Goal: Find contact information: Find contact information

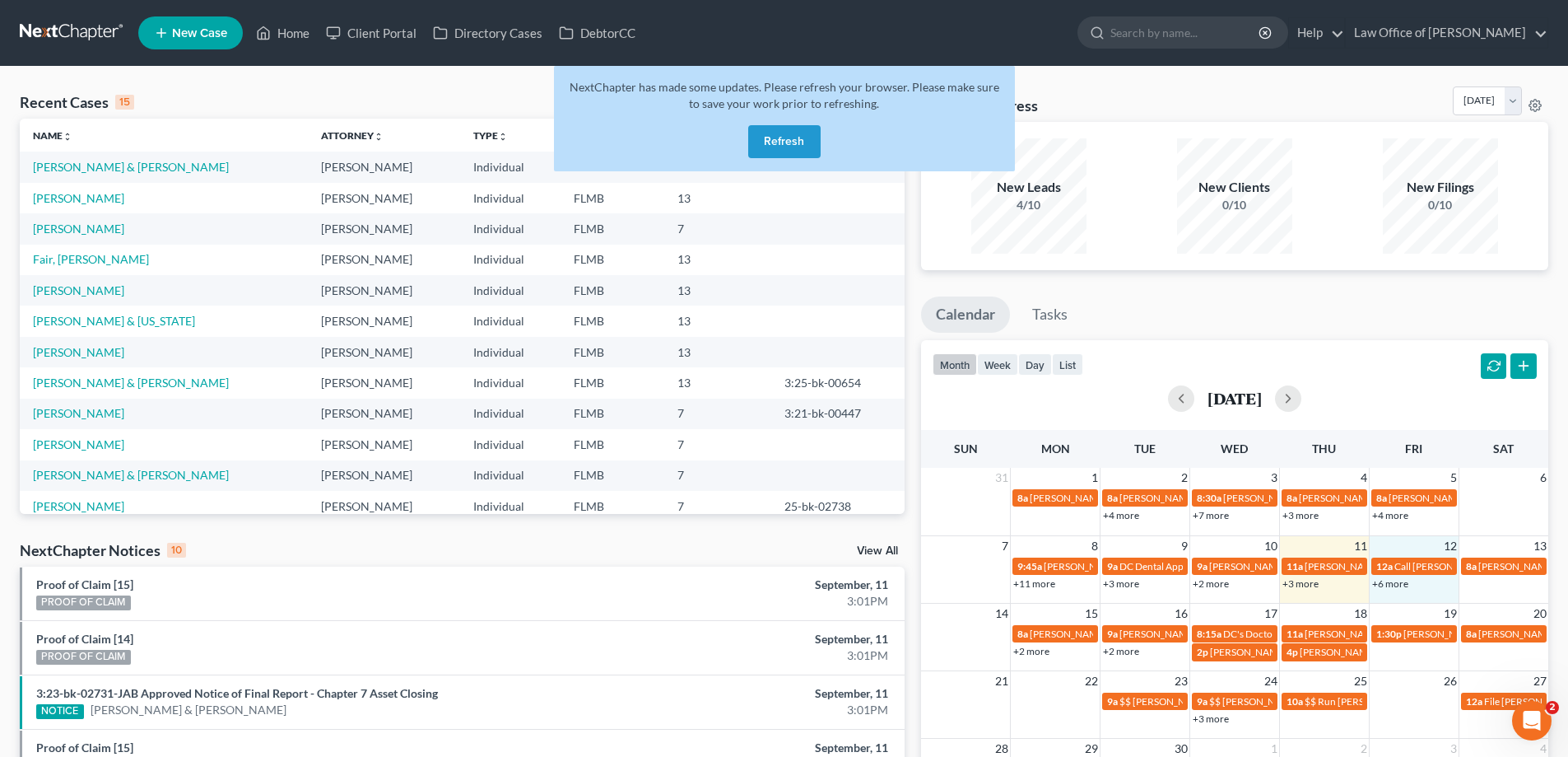
click at [1386, 585] on link "+6 more" at bounding box center [1390, 583] width 36 height 12
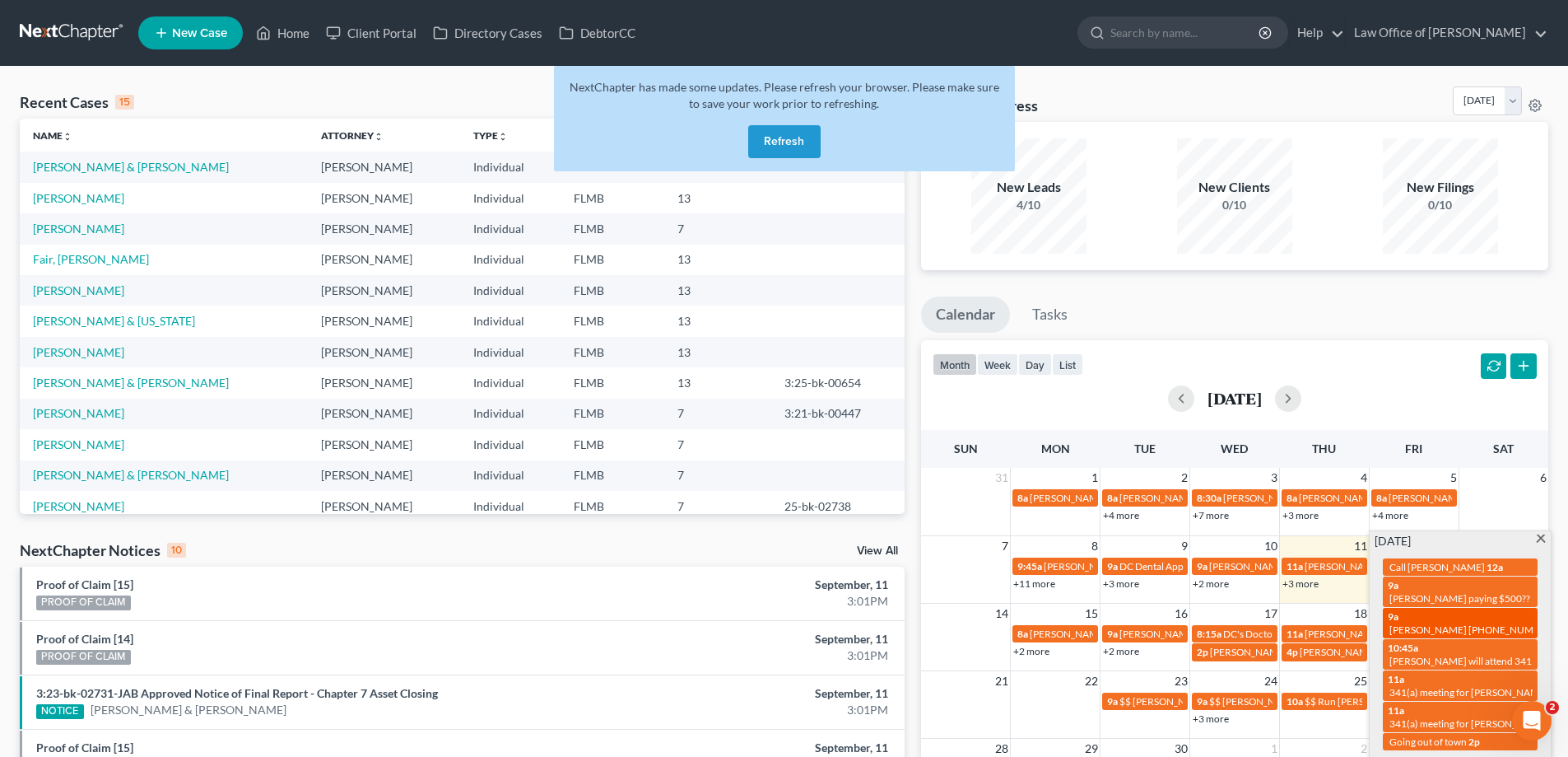
click at [1432, 623] on span "[PERSON_NAME] [PHONE_NUMBER]" at bounding box center [1473, 629] width 167 height 12
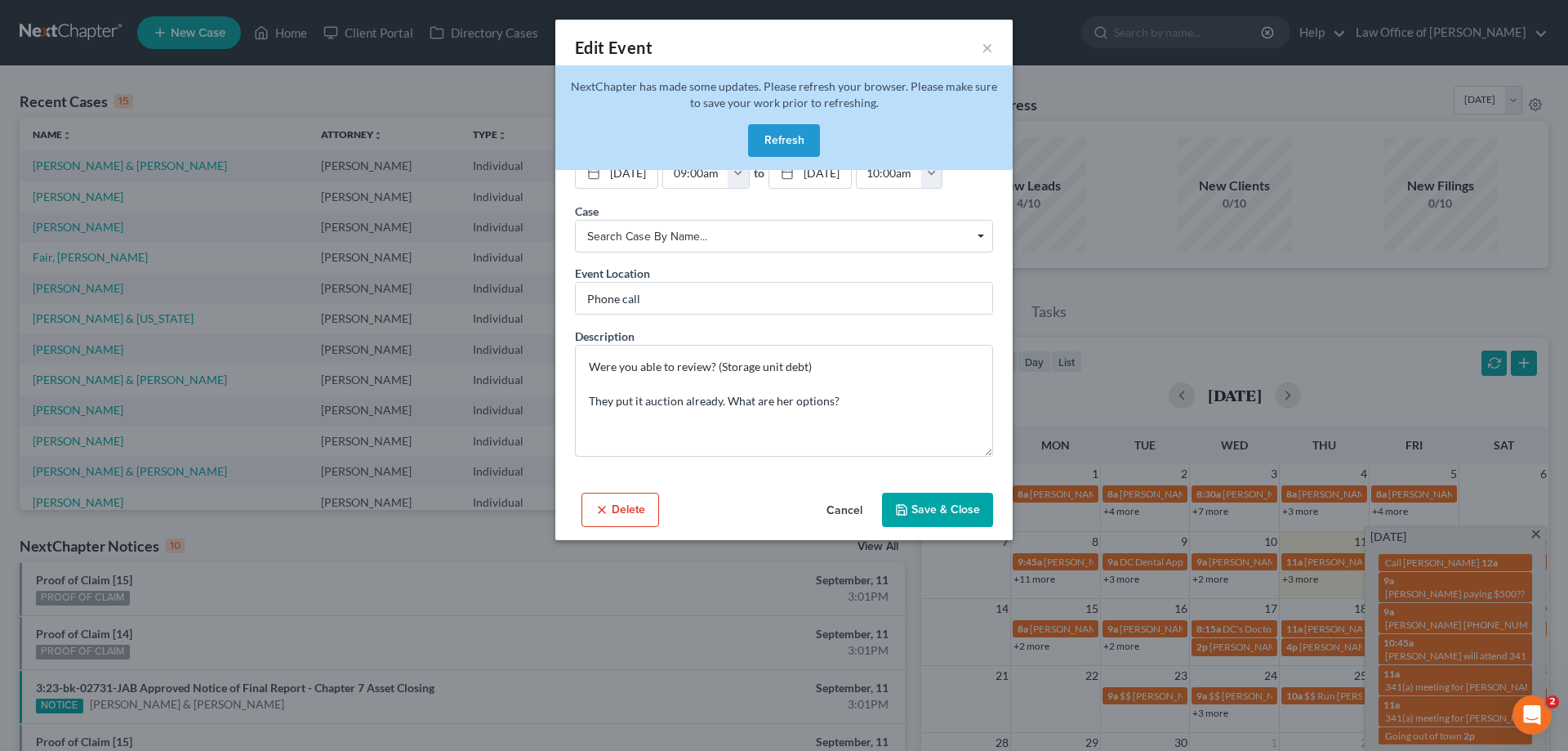
click at [787, 140] on button "Refresh" at bounding box center [784, 139] width 72 height 32
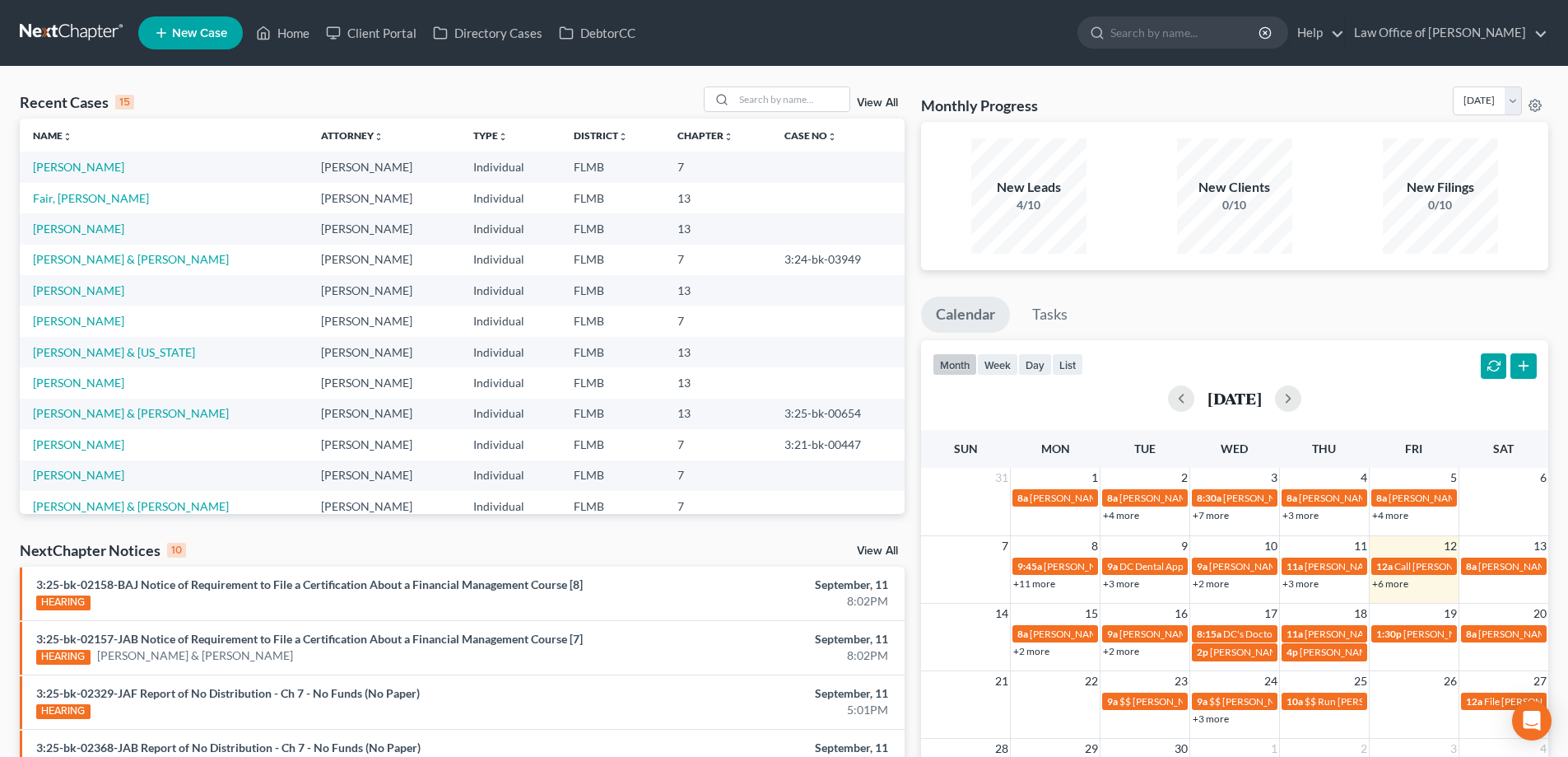
click at [1394, 580] on link "+6 more" at bounding box center [1390, 583] width 36 height 12
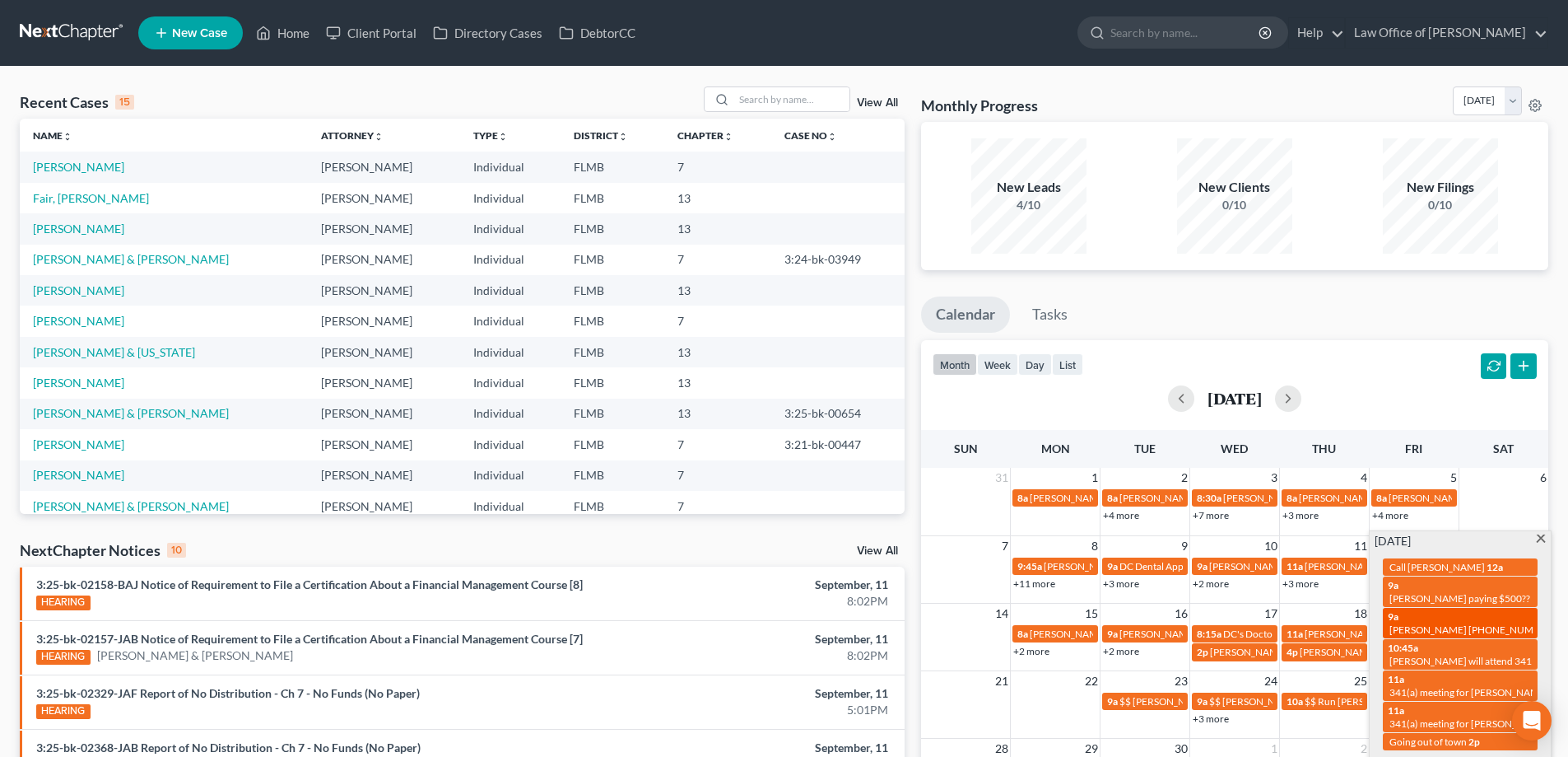
click at [1422, 623] on span "[PERSON_NAME] [PHONE_NUMBER]" at bounding box center [1473, 629] width 167 height 12
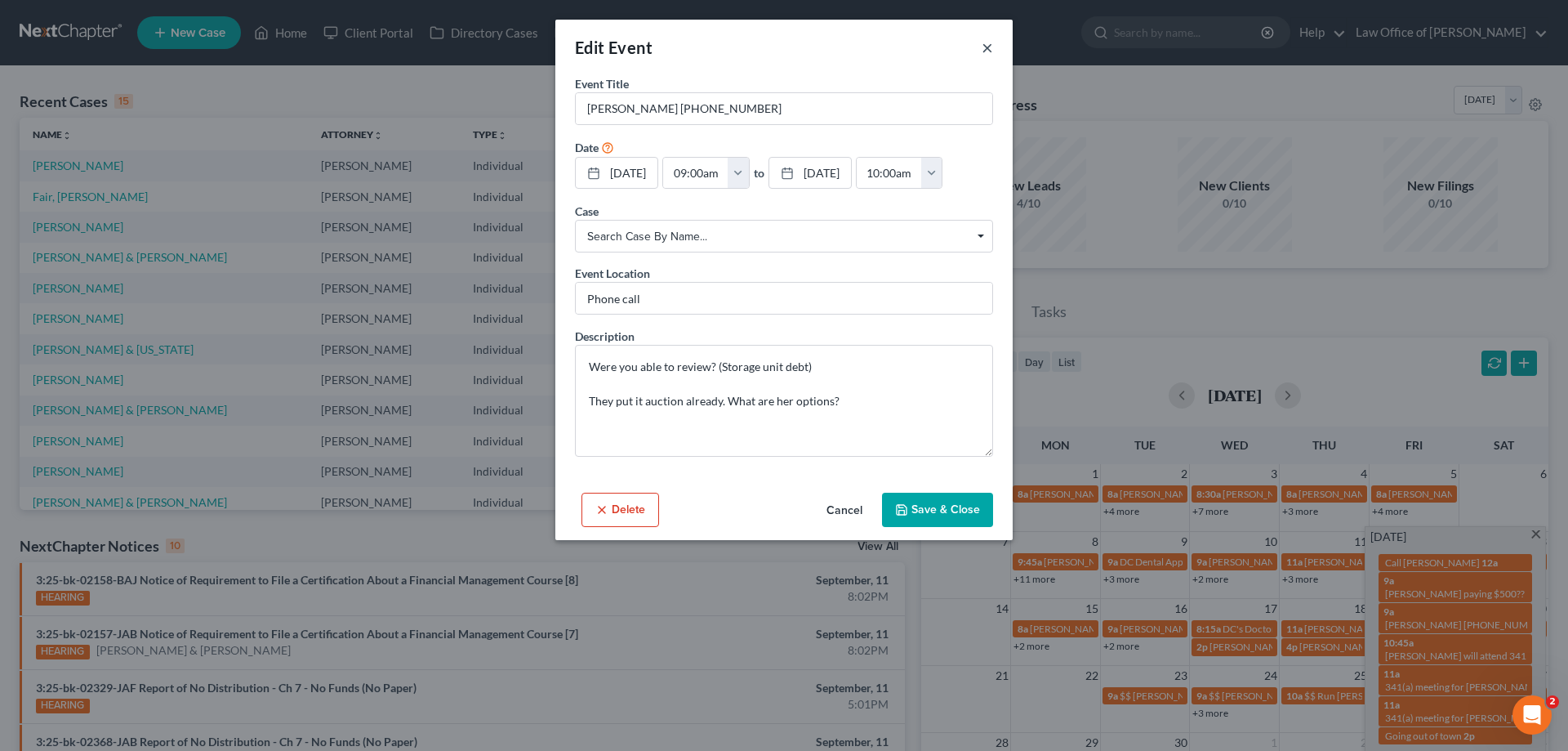
click at [988, 44] on button "×" at bounding box center [987, 47] width 11 height 19
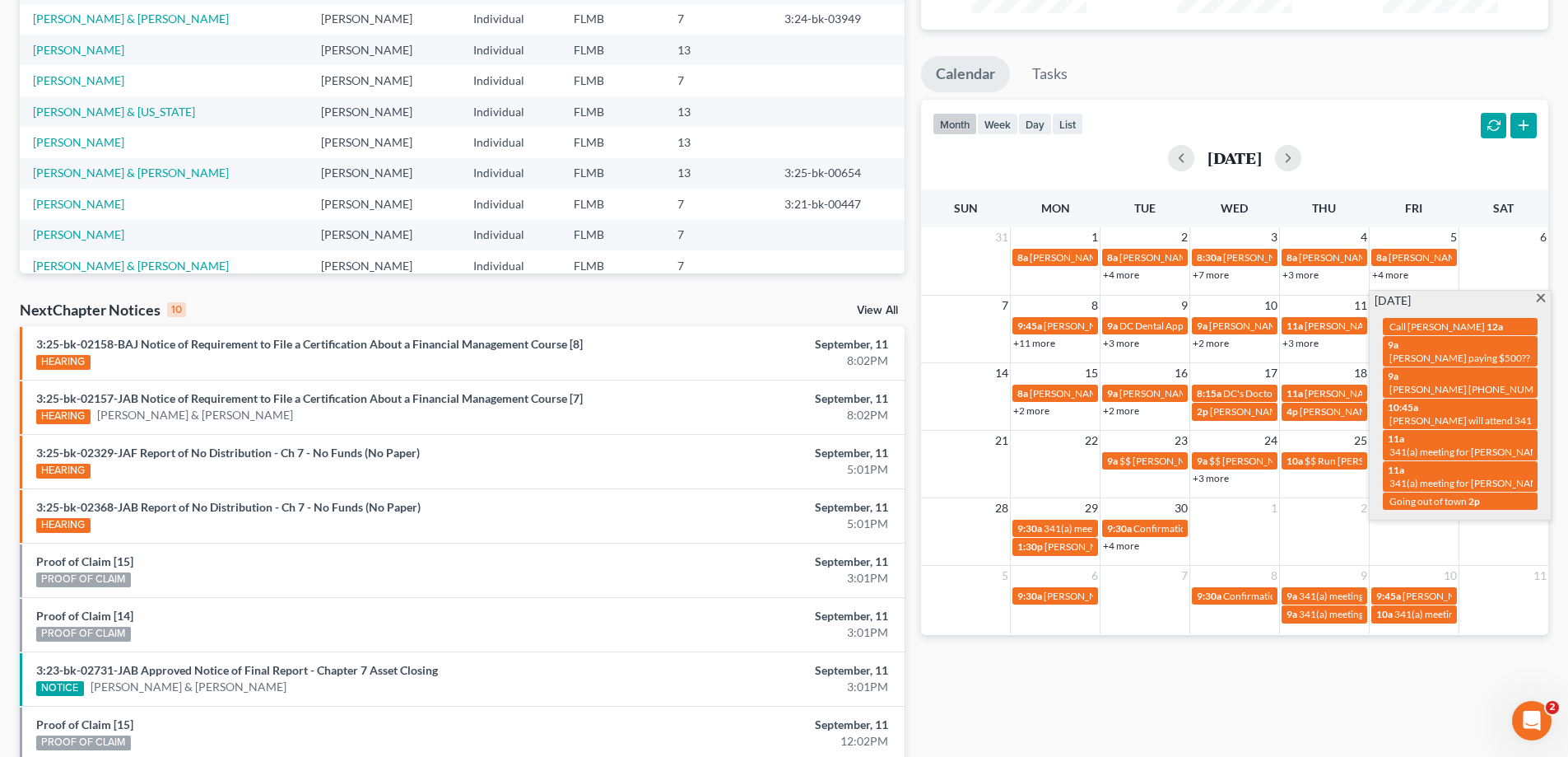
scroll to position [247, 0]
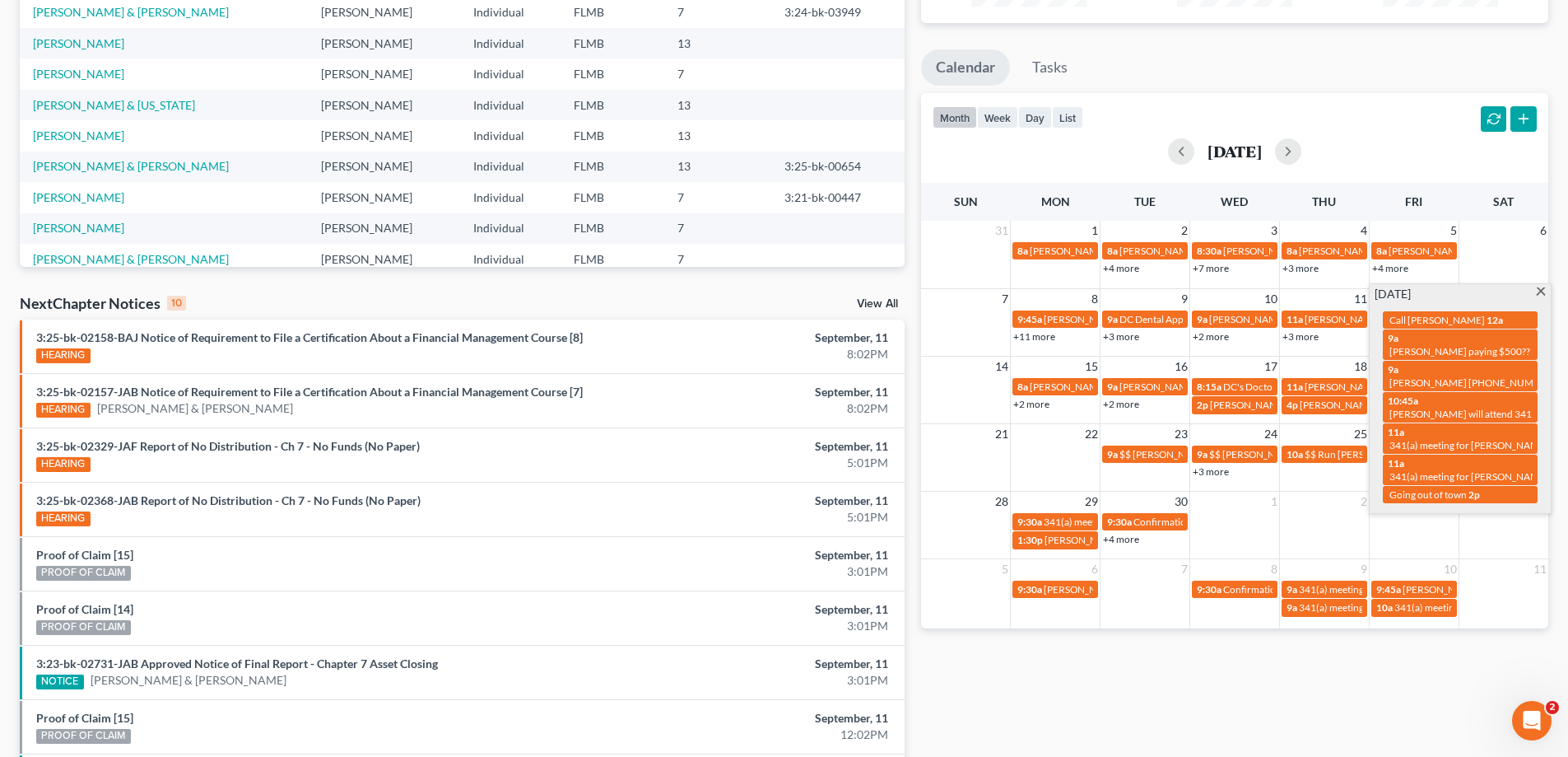
click at [1418, 108] on div "month week day list [DATE]" at bounding box center [1235, 132] width 643 height 79
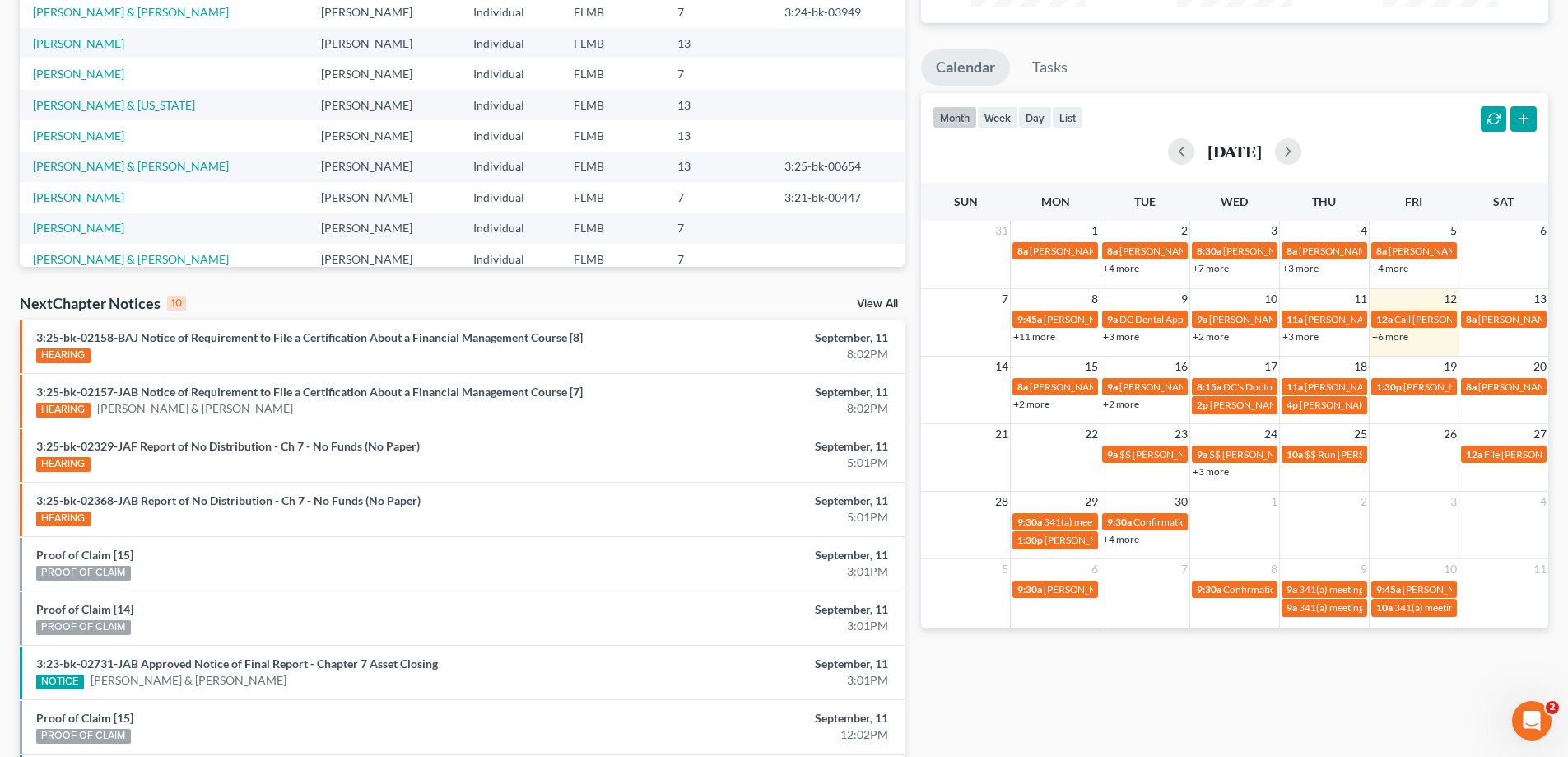
click at [1401, 335] on link "+6 more" at bounding box center [1390, 336] width 36 height 12
click at [1261, 85] on ul "Calendar Tasks" at bounding box center [1235, 71] width 628 height 44
click at [1401, 338] on link "+6 more" at bounding box center [1390, 336] width 36 height 12
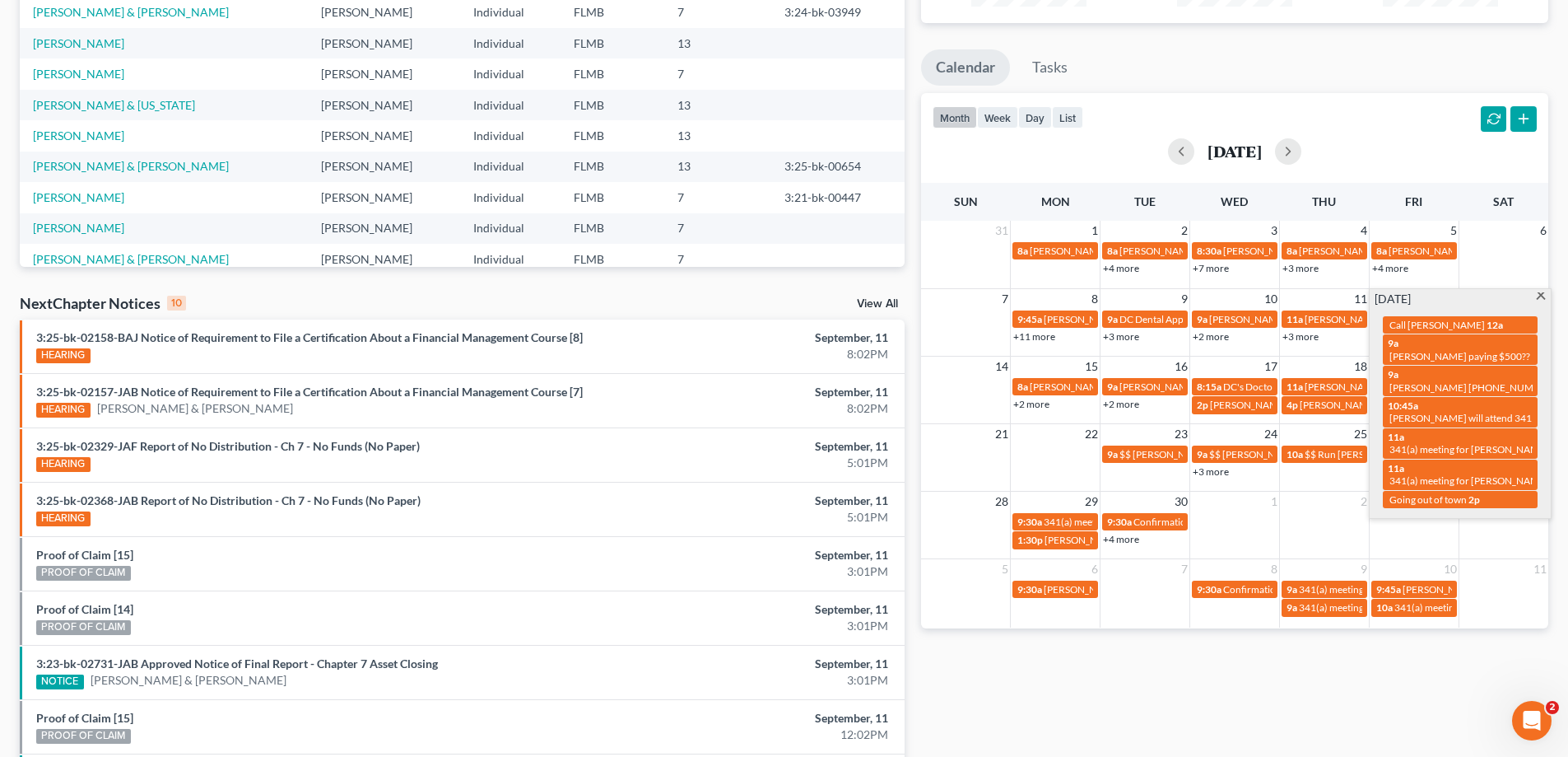
click at [1386, 113] on div "month week day list [DATE]" at bounding box center [1235, 132] width 643 height 79
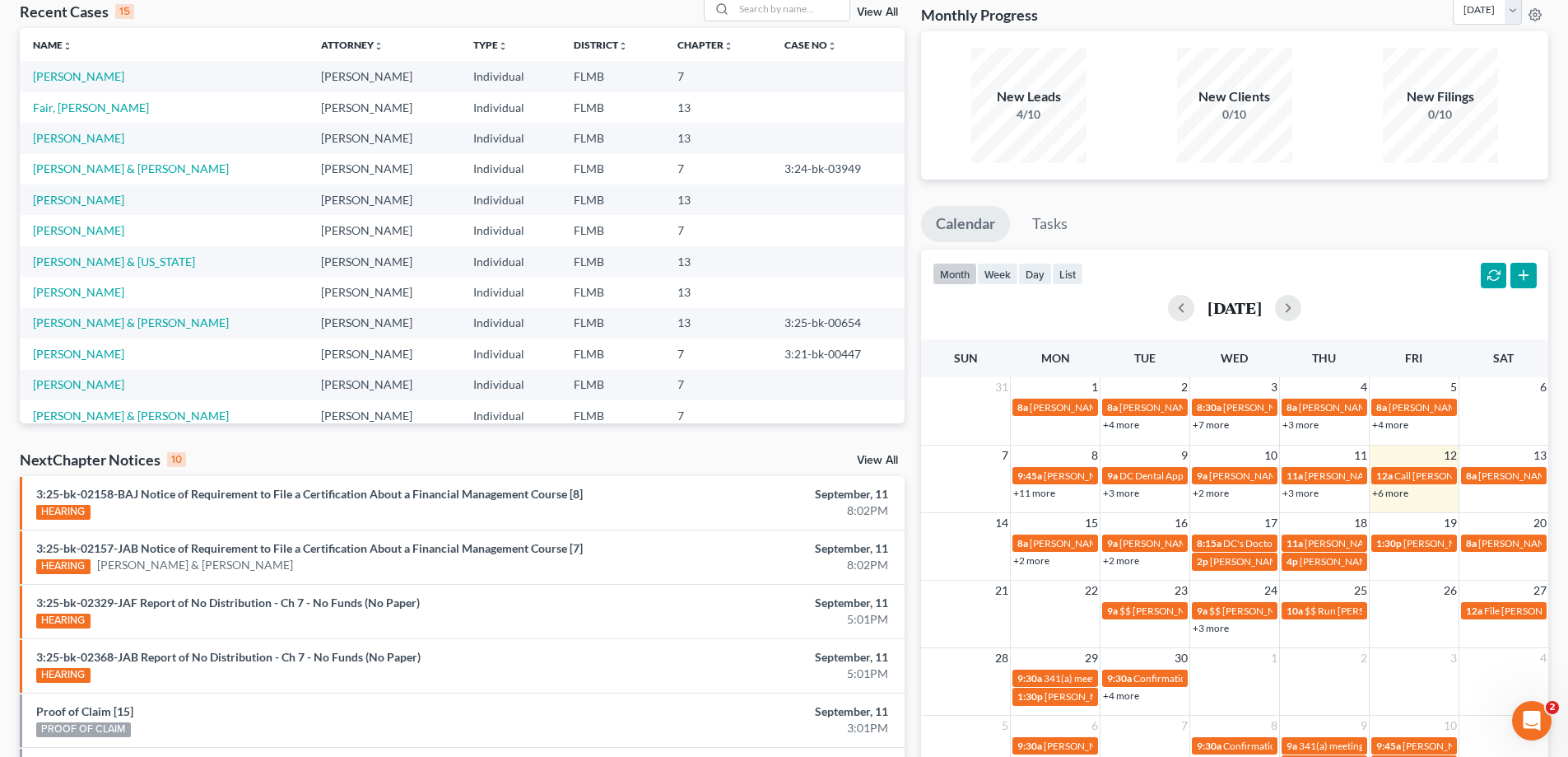
scroll to position [0, 0]
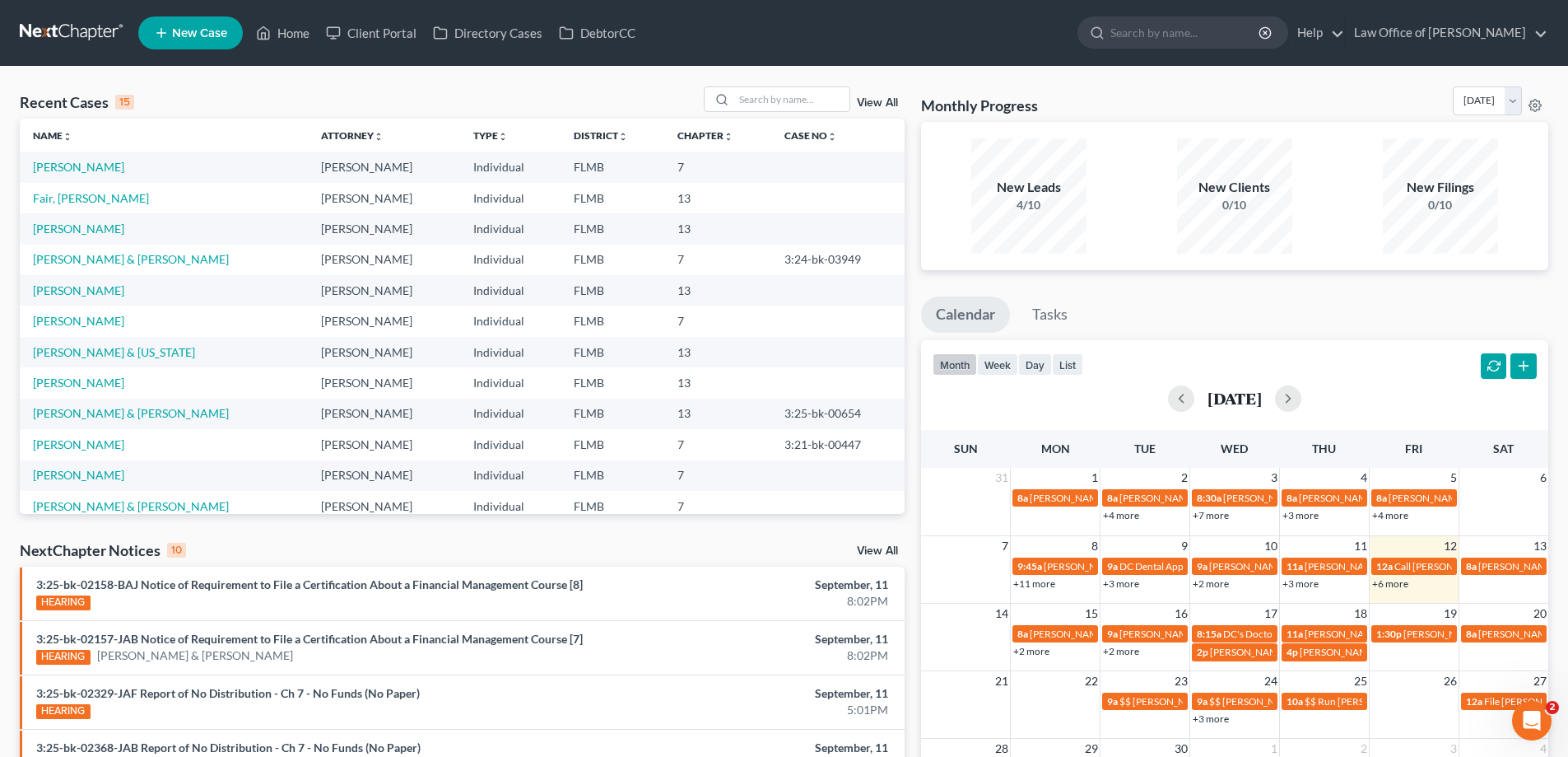
click at [242, 85] on div "Recent Cases 15 View All Name unfold_more expand_more expand_less Attorney unfo…" at bounding box center [784, 611] width 1568 height 1088
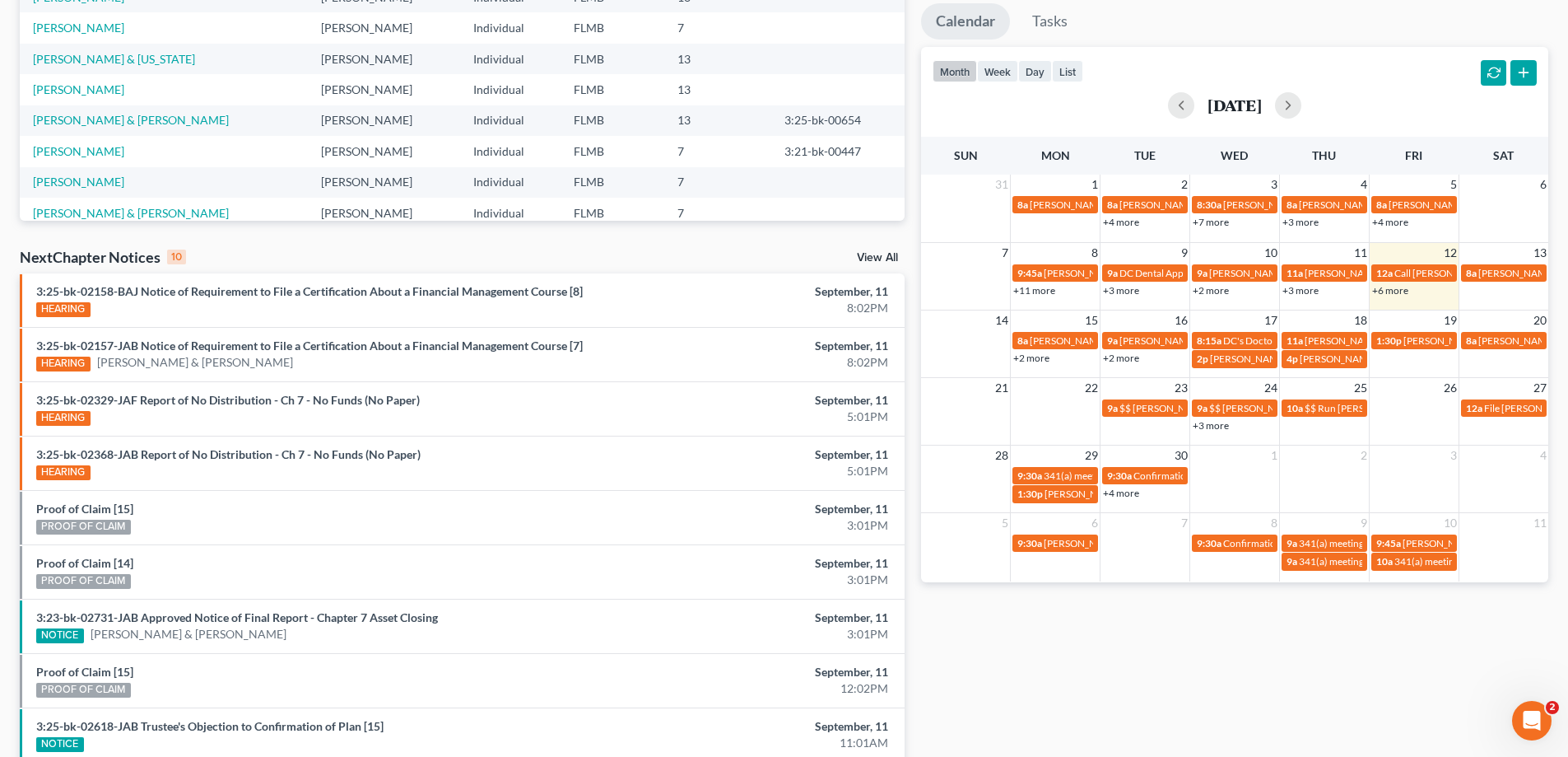
scroll to position [428, 0]
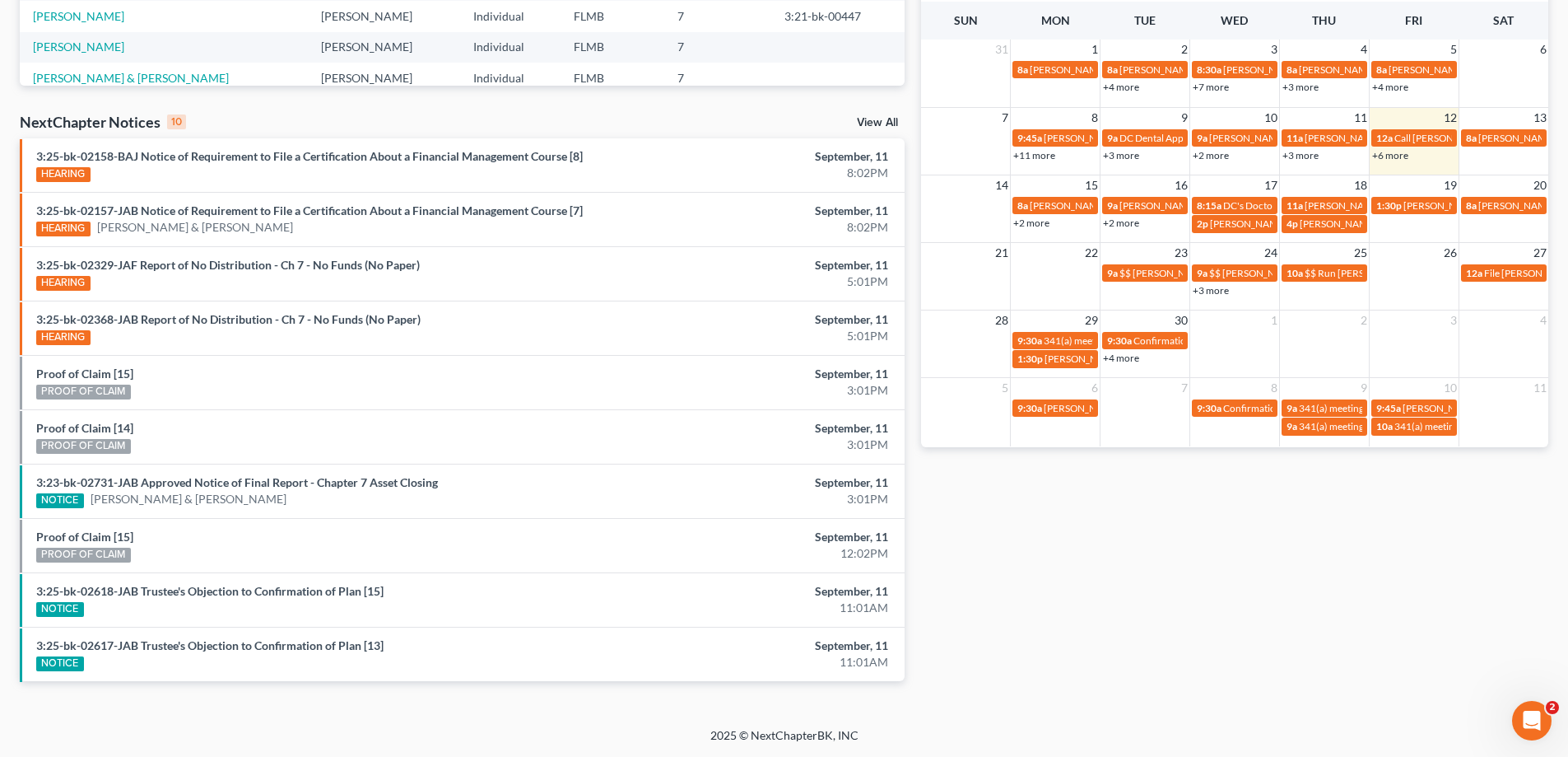
click at [1398, 153] on link "+6 more" at bounding box center [1390, 155] width 36 height 12
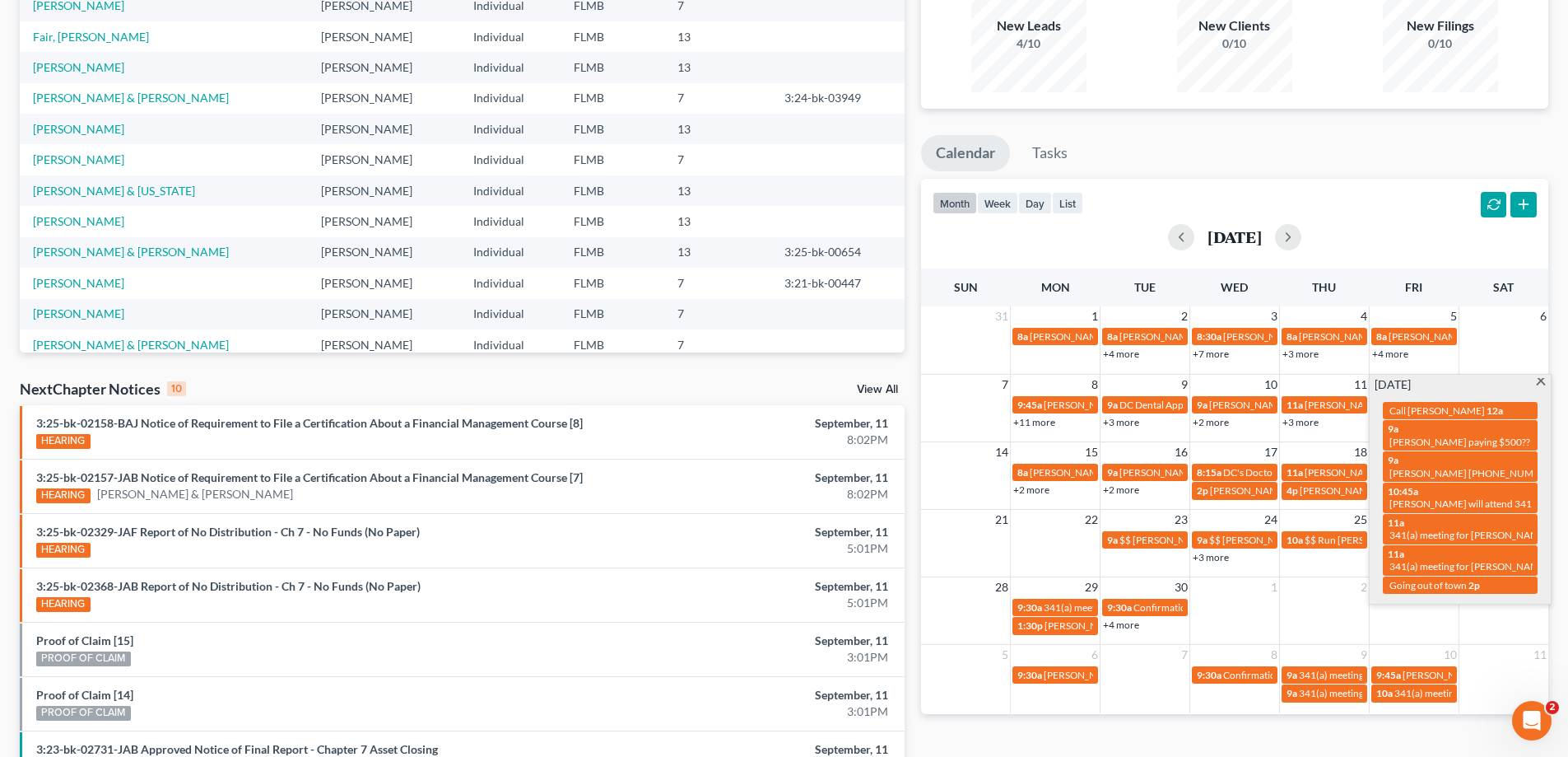
scroll to position [0, 0]
